Goal: Book appointment/travel/reservation

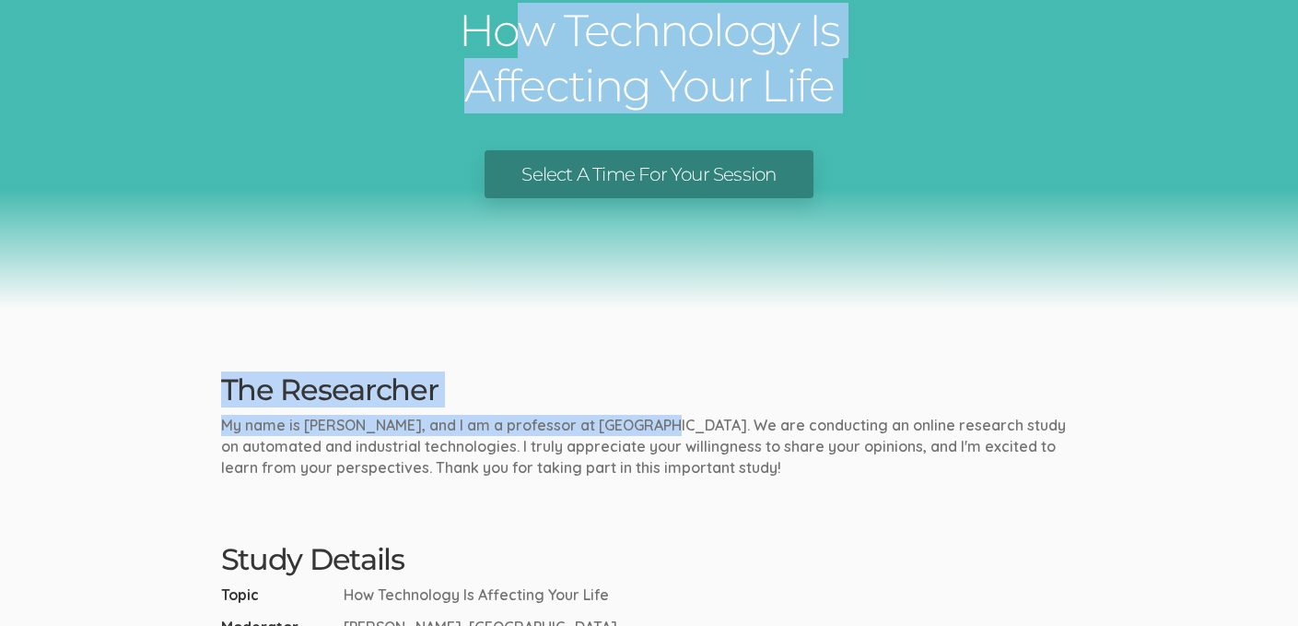
scroll to position [131, 0]
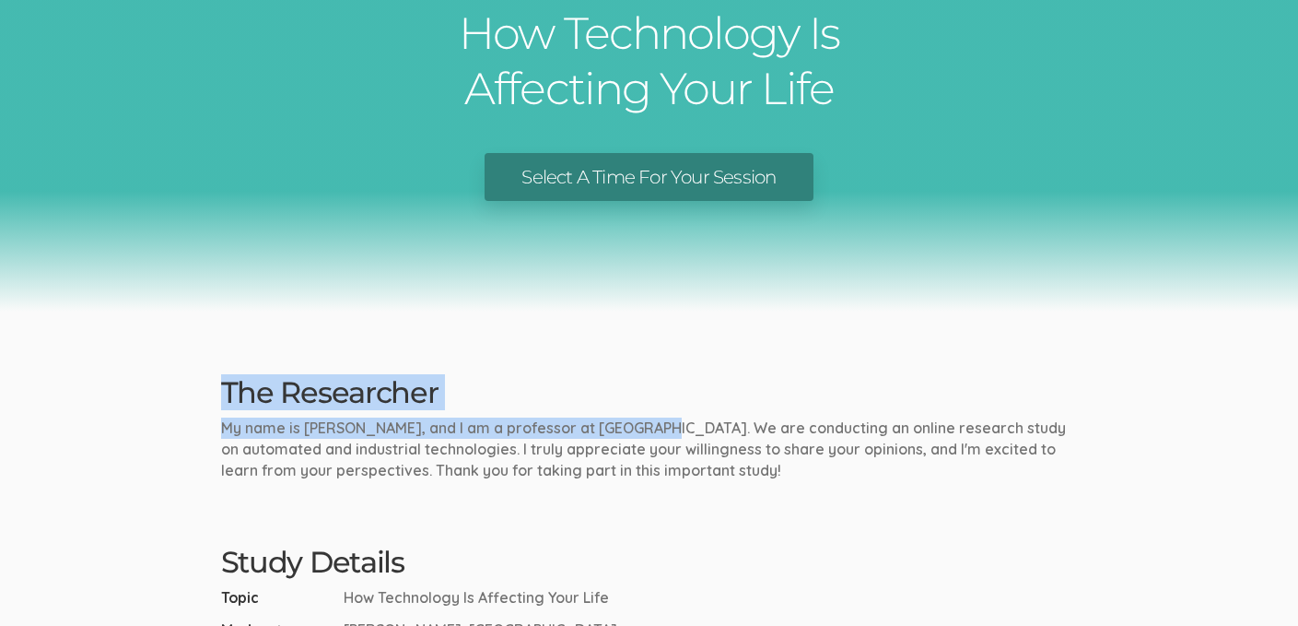
drag, startPoint x: 649, startPoint y: 566, endPoint x: 640, endPoint y: 150, distance: 415.7
click at [640, 149] on ui-view "Research Study How Technology Is Affecting Your Life Select A Time For Your Ses…" at bounding box center [649, 605] width 1298 height 1472
click at [634, 156] on link "Select A Time For Your Session" at bounding box center [649, 177] width 328 height 49
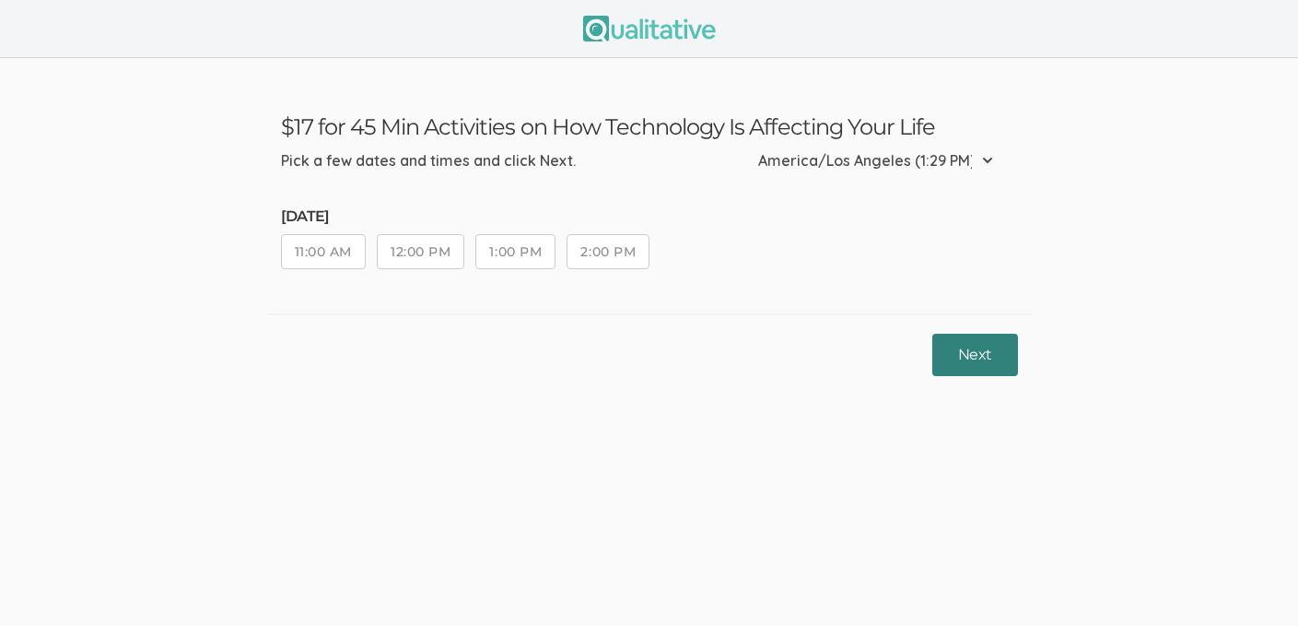
click at [993, 369] on button "Next" at bounding box center [975, 355] width 85 height 43
